Goal: Information Seeking & Learning: Learn about a topic

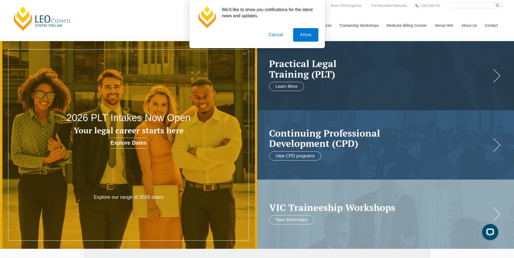
click at [277, 33] on button "Cancel" at bounding box center [276, 35] width 28 height 14
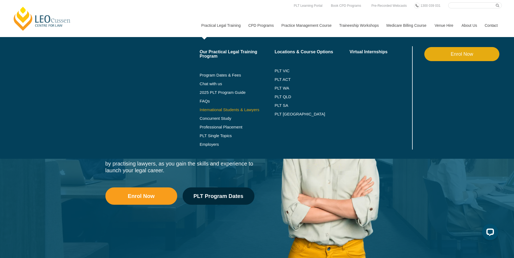
click at [225, 108] on link "International Students & Lawyers" at bounding box center [237, 110] width 75 height 4
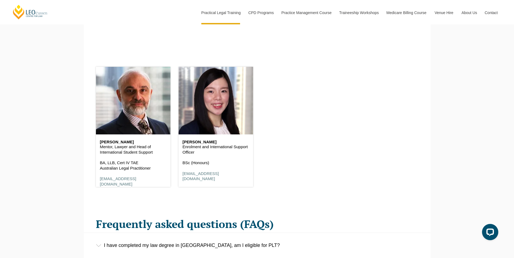
scroll to position [704, 0]
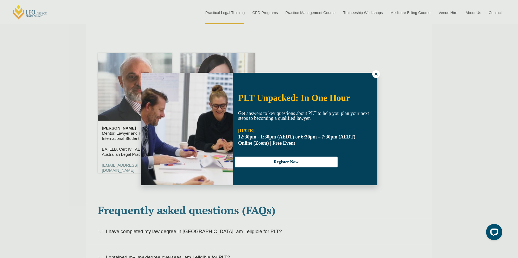
click at [375, 74] on icon at bounding box center [375, 74] width 3 height 3
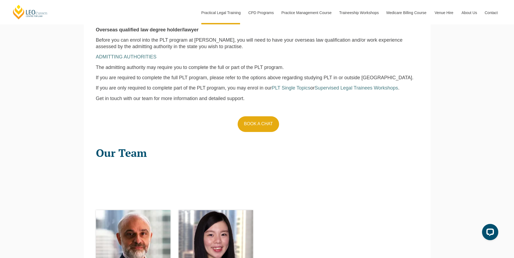
scroll to position [0, 0]
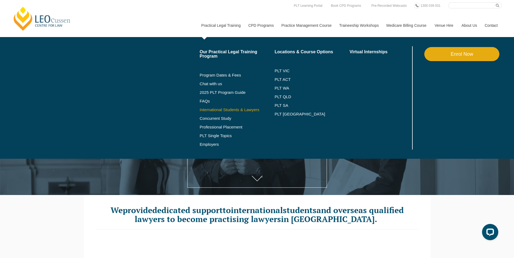
click at [231, 110] on link "International Students & Lawyers" at bounding box center [237, 110] width 75 height 4
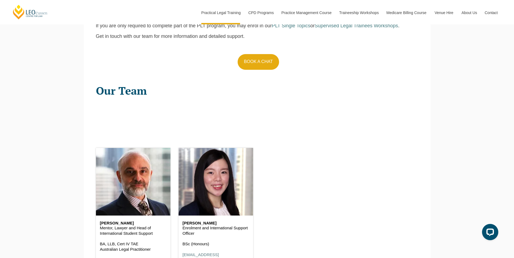
scroll to position [623, 0]
